Goal: Find contact information: Find contact information

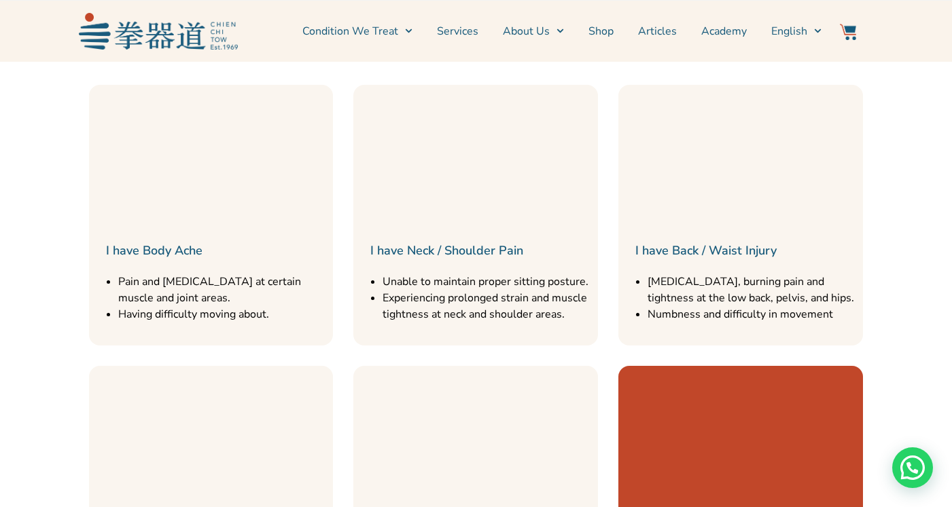
scroll to position [1534, 0]
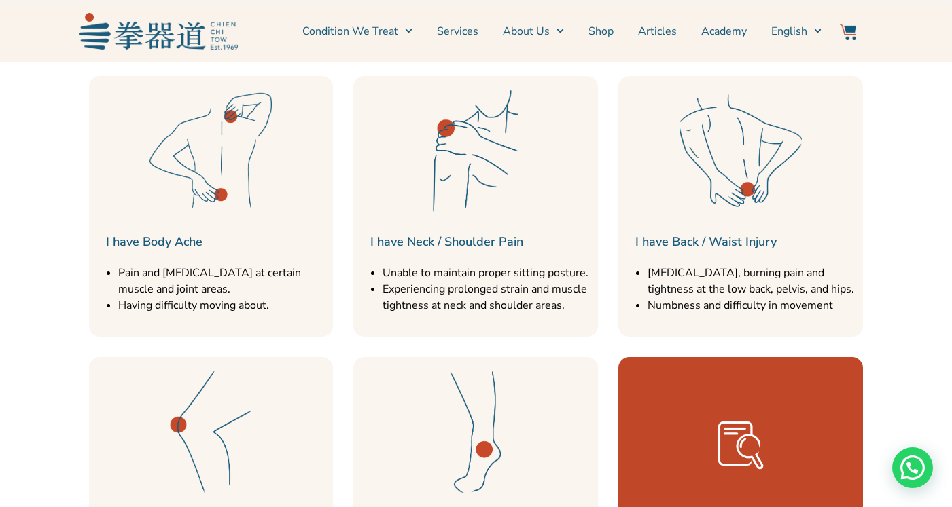
click at [213, 250] on h2 "I have Body Ache" at bounding box center [216, 241] width 221 height 19
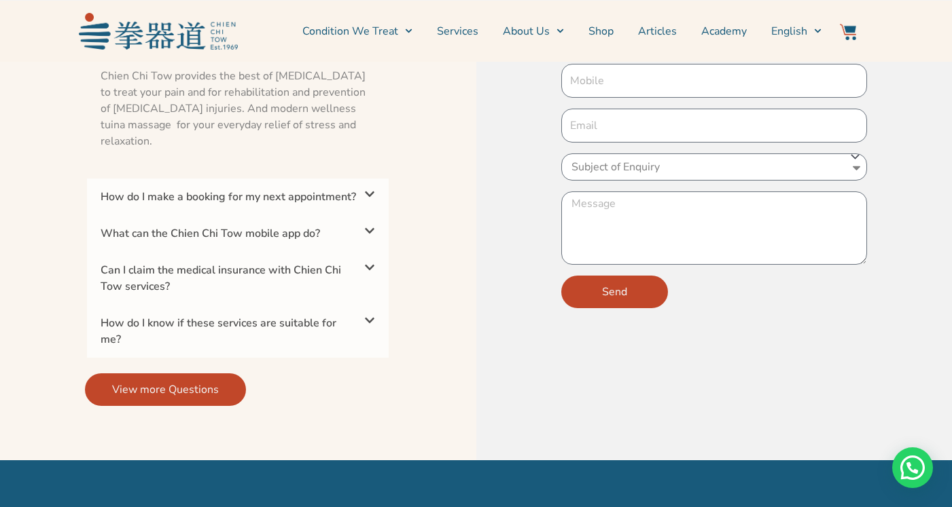
scroll to position [4437, 0]
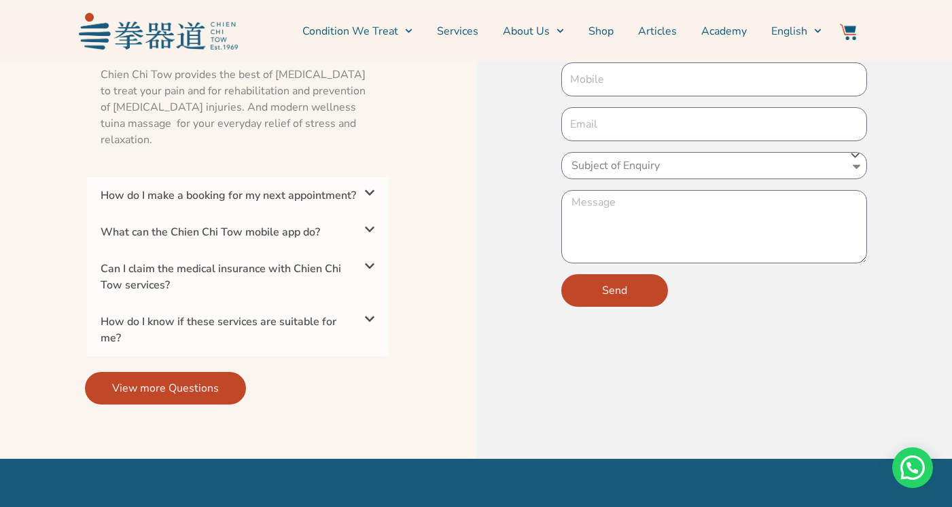
click at [189, 397] on span "View more Questions" at bounding box center [165, 388] width 107 height 16
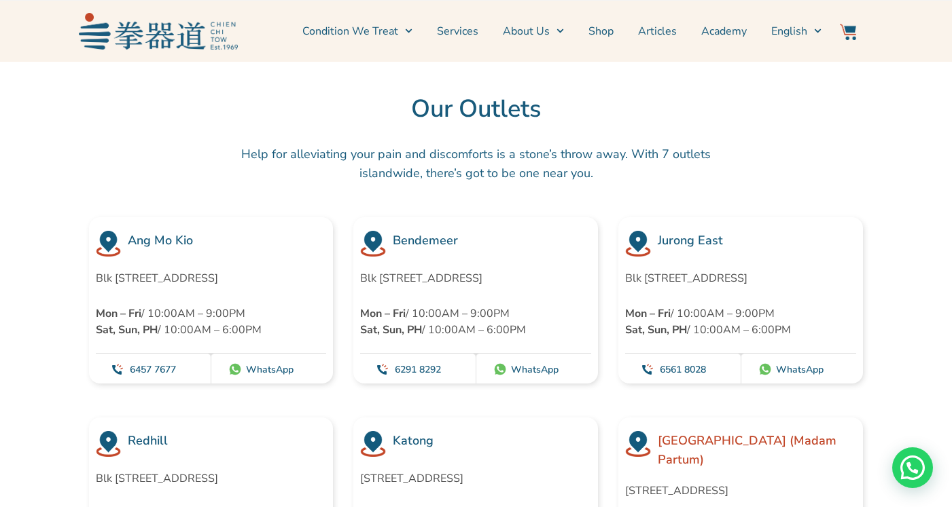
scroll to position [3783, 0]
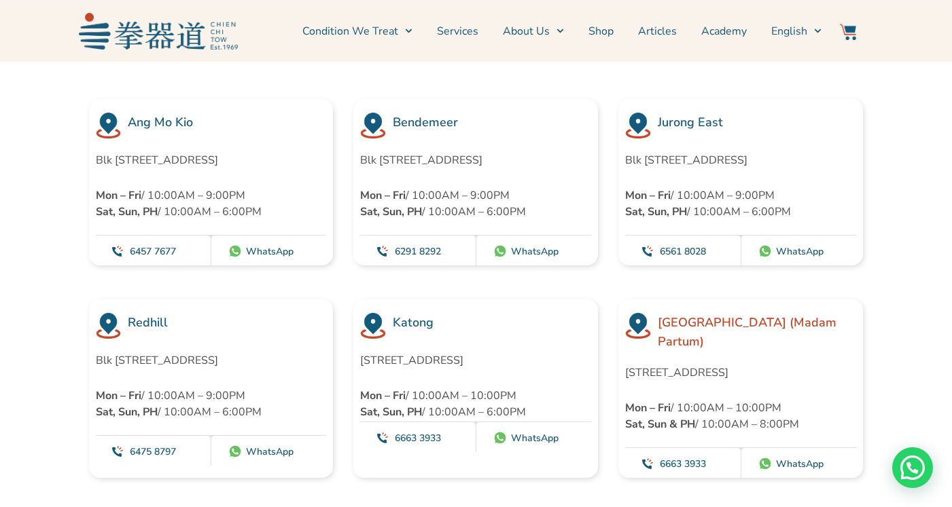
click at [283, 250] on link "WhatsApp" at bounding box center [270, 251] width 48 height 13
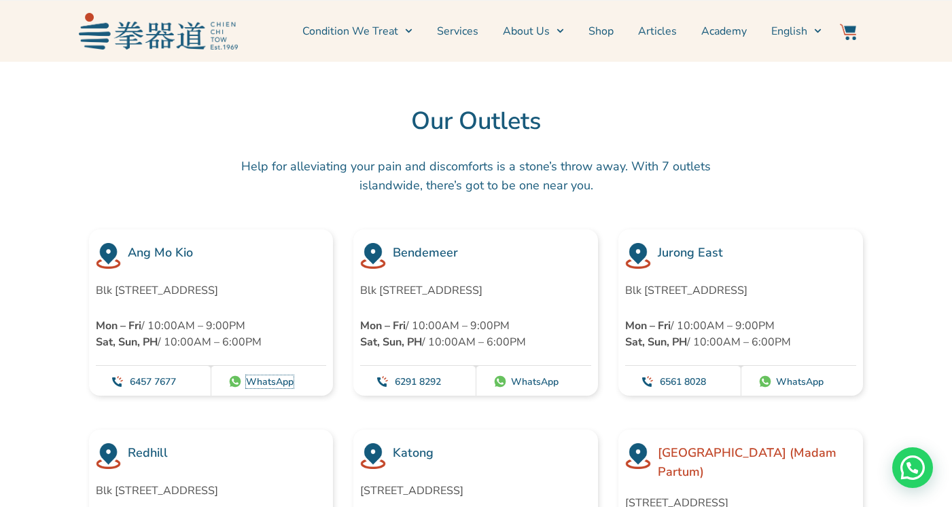
scroll to position [3643, 0]
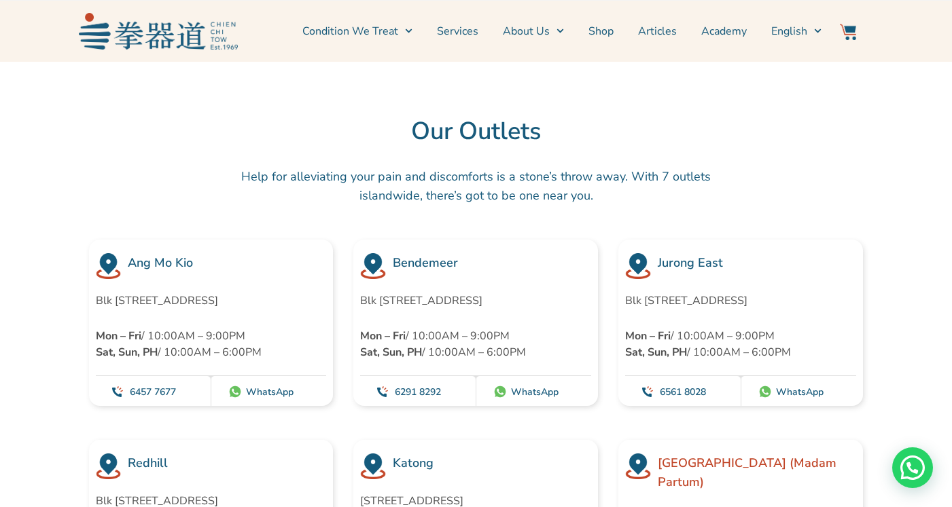
drag, startPoint x: 471, startPoint y: 296, endPoint x: 355, endPoint y: 280, distance: 117.3
click at [355, 280] on div "Bendemeer Blk [STREET_ADDRESS] Mon – Fri / 10:00AM – 9:00PM Sat, Sun, PH / 10:0…" at bounding box center [475, 323] width 245 height 166
click at [458, 295] on p "Blk [STREET_ADDRESS]" at bounding box center [475, 301] width 231 height 16
drag, startPoint x: 474, startPoint y: 298, endPoint x: 357, endPoint y: 281, distance: 118.2
click at [357, 281] on div "Bendemeer Blk [STREET_ADDRESS] Mon – Fri / 10:00AM – 9:00PM Sat, Sun, PH / 10:0…" at bounding box center [475, 323] width 245 height 166
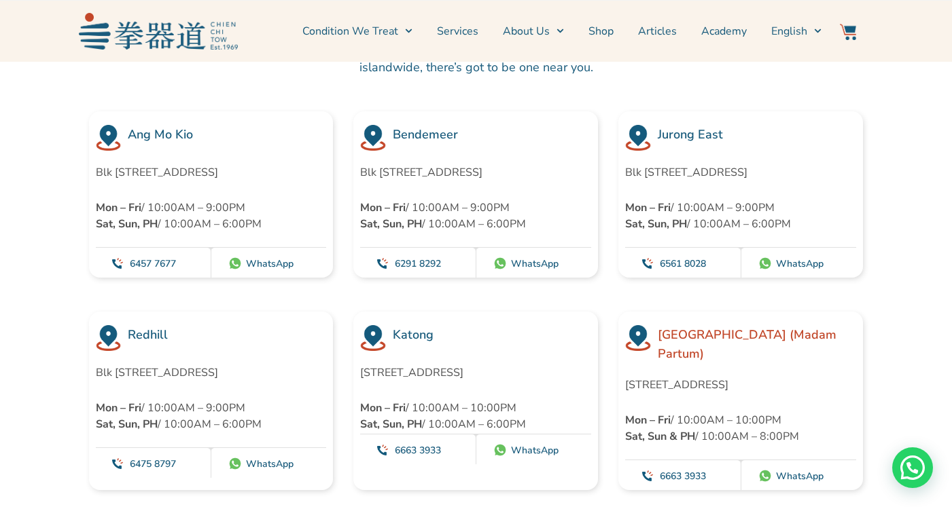
scroll to position [3787, 0]
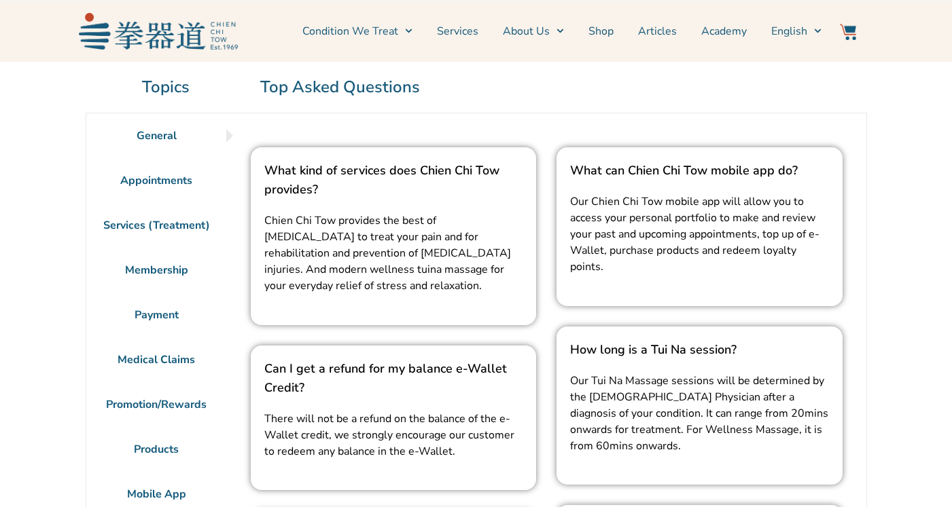
scroll to position [92, 0]
click at [181, 180] on li "Appointments" at bounding box center [156, 180] width 141 height 45
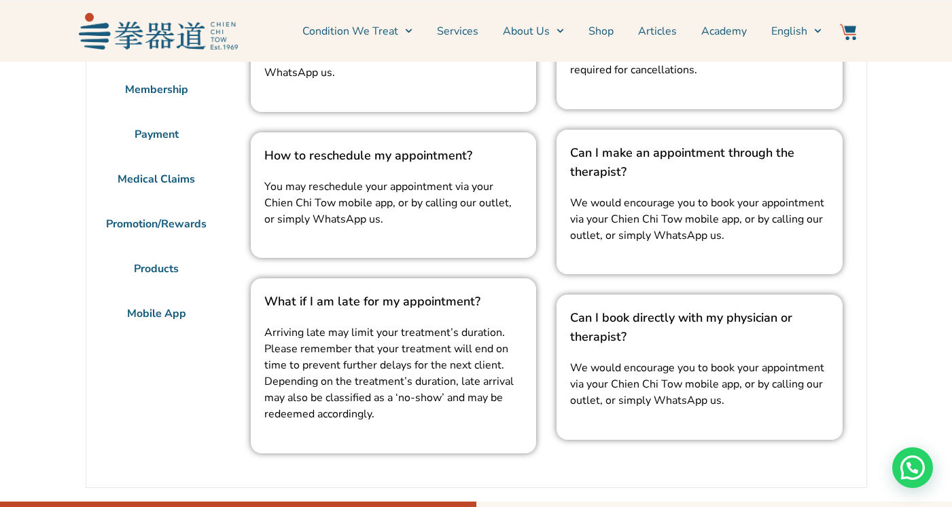
scroll to position [271, 0]
click at [160, 315] on li "Mobile App" at bounding box center [156, 315] width 141 height 45
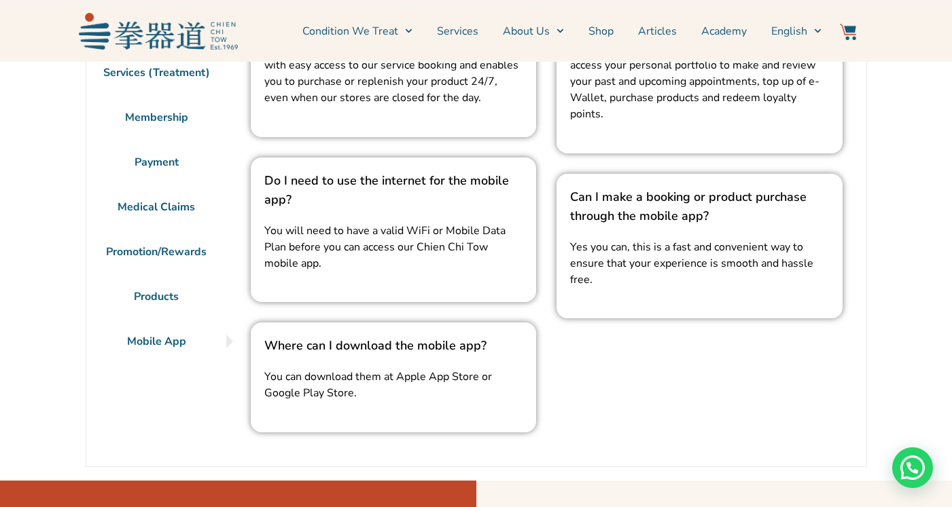
scroll to position [245, 0]
click at [911, 461] on div "Need help?" at bounding box center [912, 468] width 41 height 41
